Goal: Communication & Community: Answer question/provide support

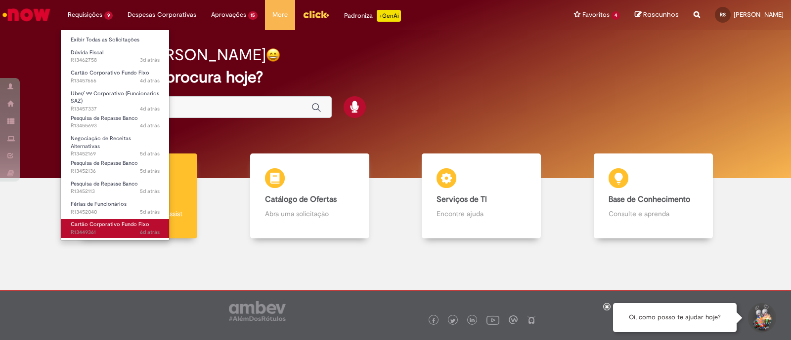
click at [99, 230] on span "6d atrás 6 dias atrás R13449361" at bounding box center [115, 233] width 89 height 8
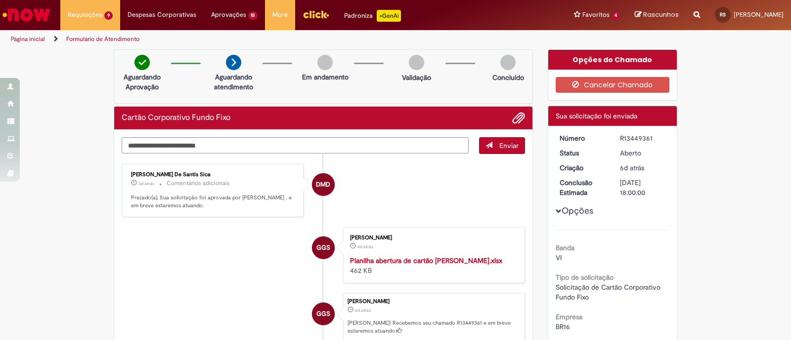
click at [269, 211] on div "[PERSON_NAME] De Santis Sica 3d atrás 3 dias atrás Comentários adicionais Preza…" at bounding box center [213, 191] width 176 height 48
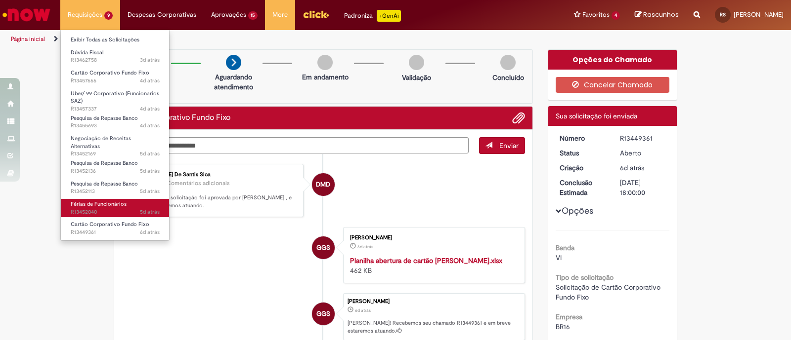
click at [104, 209] on span "5d atrás 5 dias atrás R13452040" at bounding box center [115, 213] width 89 height 8
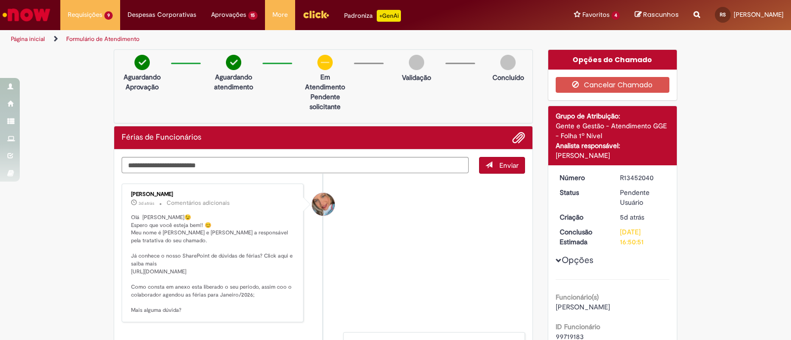
scroll to position [61, 0]
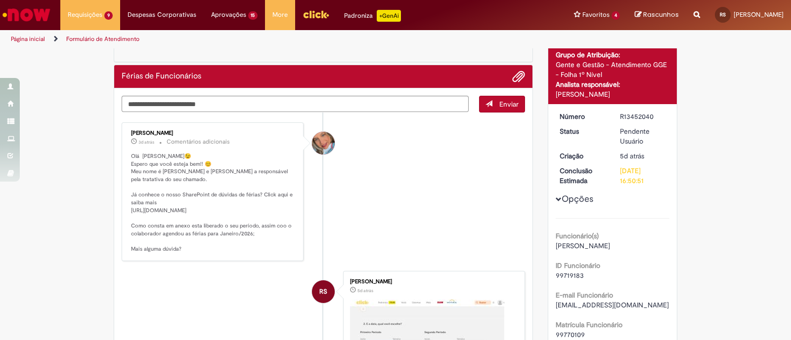
click at [351, 235] on li "[PERSON_NAME] 3d atrás 3 dias atrás Comentários adicionais Olá [PERSON_NAME]😉 E…" at bounding box center [323, 192] width 403 height 139
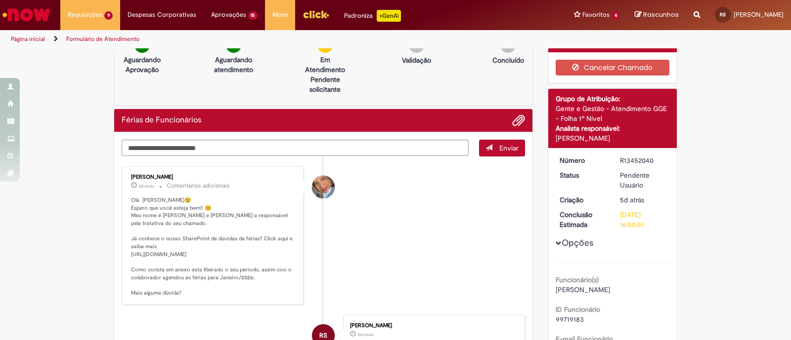
scroll to position [0, 0]
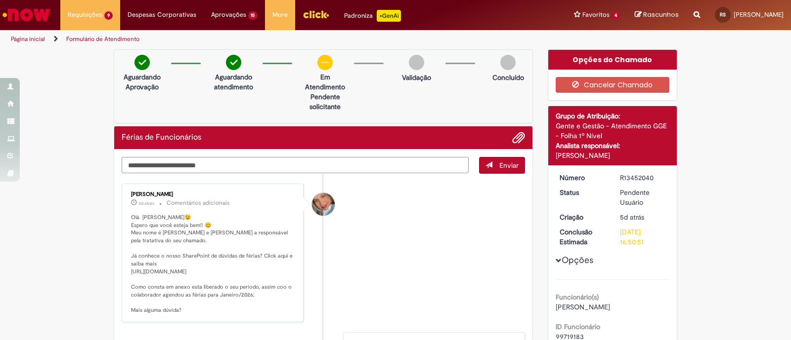
click at [283, 159] on textarea "Digite sua mensagem aqui..." at bounding box center [295, 165] width 347 height 17
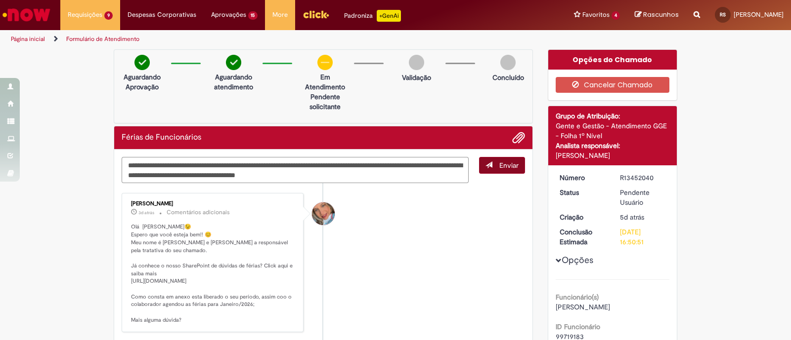
type textarea "**********"
click at [501, 164] on span "Enviar" at bounding box center [508, 165] width 19 height 9
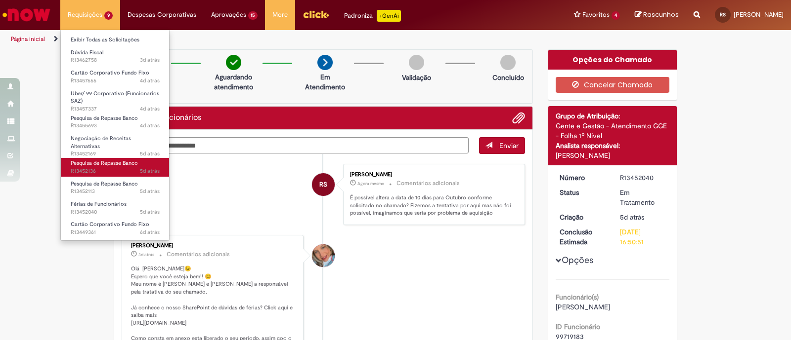
click at [110, 160] on span "Pesquisa de Repasse Banco" at bounding box center [104, 163] width 67 height 7
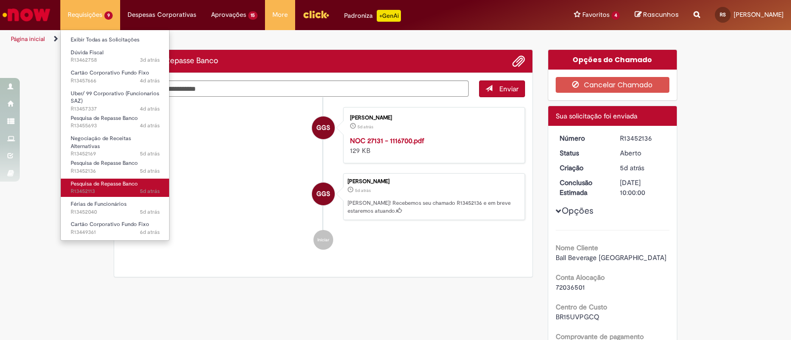
click at [112, 188] on span "5d atrás 5 dias atrás R13452113" at bounding box center [115, 192] width 89 height 8
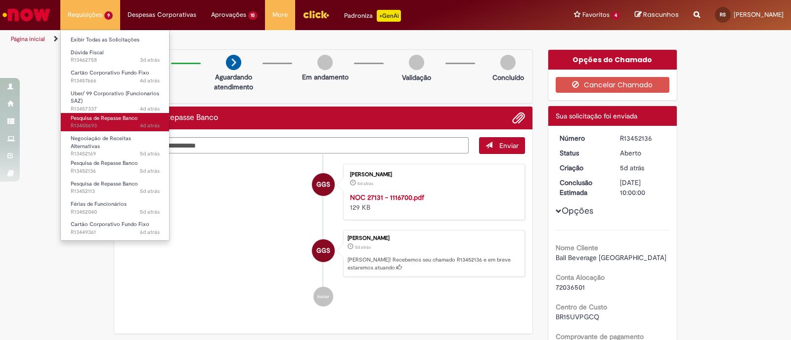
click at [111, 119] on span "Pesquisa de Repasse Banco" at bounding box center [104, 118] width 67 height 7
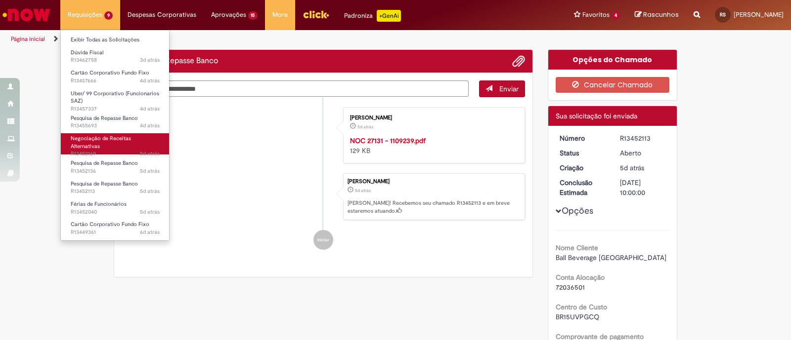
click at [112, 150] on span "5d atrás 5 dias atrás R13452169" at bounding box center [115, 154] width 89 height 8
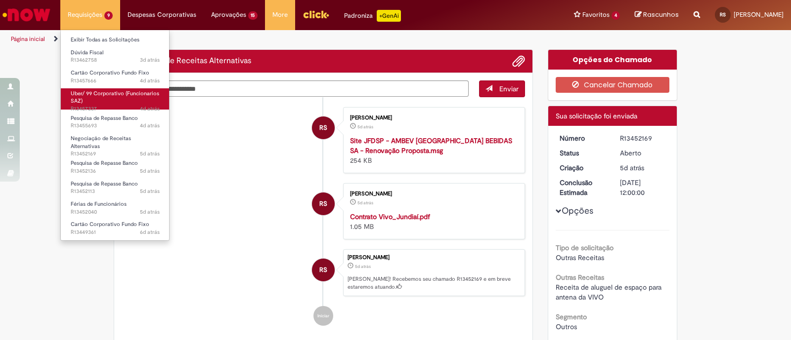
click at [100, 101] on link "Uber/ 99 Corporativo (Funcionarios SAZ) 4d atrás 4 dias atrás R13457337" at bounding box center [115, 98] width 109 height 21
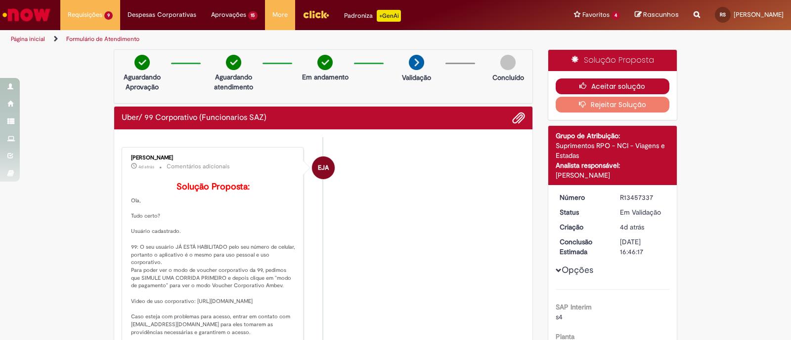
click at [591, 87] on button "Aceitar solução" at bounding box center [612, 87] width 114 height 16
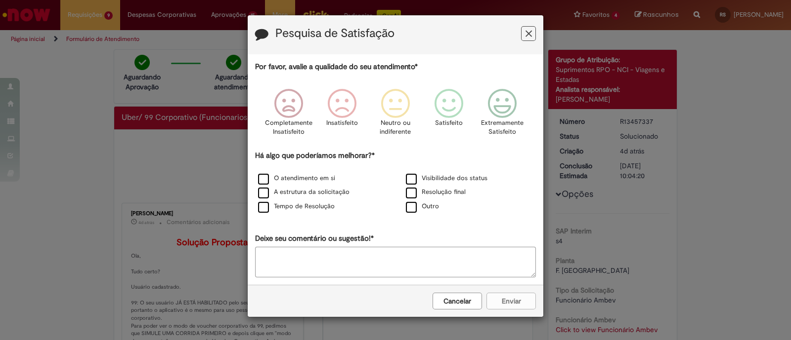
click at [452, 302] on button "Cancelar" at bounding box center [456, 301] width 49 height 17
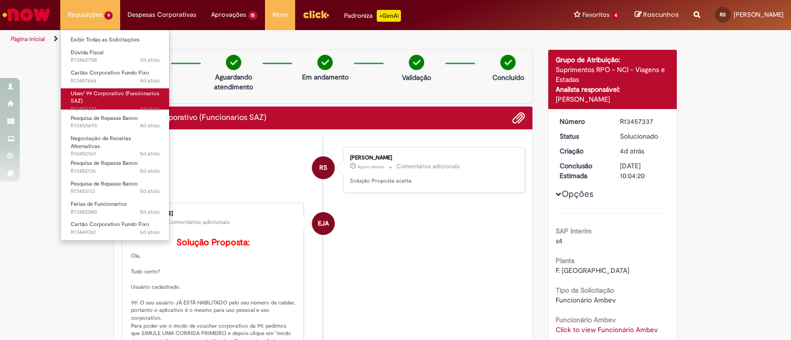
click at [92, 97] on link "Uber/ 99 Corporativo (Funcionarios SAZ) 4d atrás 4 dias atrás R13457337" at bounding box center [115, 98] width 109 height 21
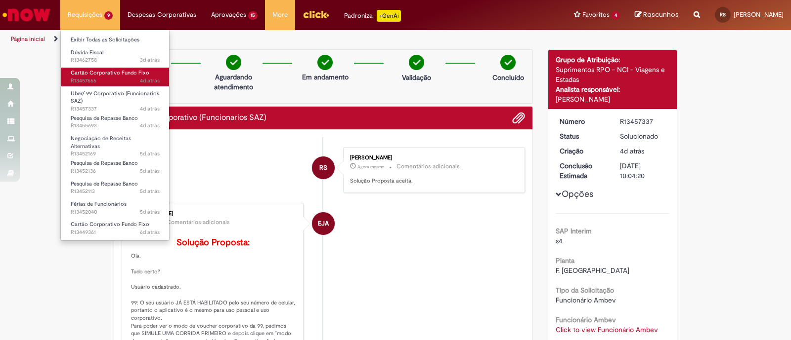
click at [106, 79] on span "4d atrás 4 dias atrás R13457666" at bounding box center [115, 81] width 89 height 8
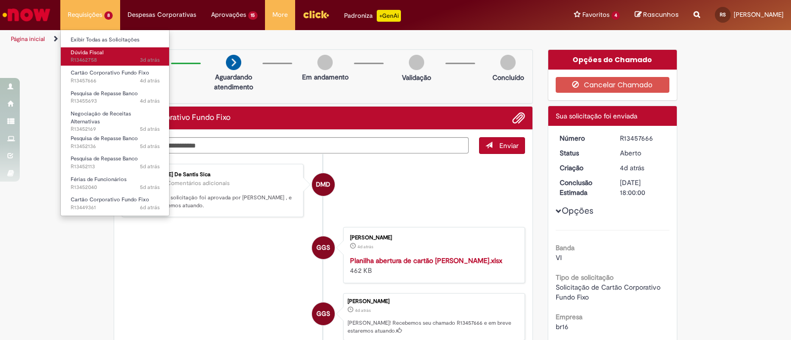
click at [86, 51] on span "Dúvida Fiscal" at bounding box center [87, 52] width 33 height 7
